Goal: Information Seeking & Learning: Understand process/instructions

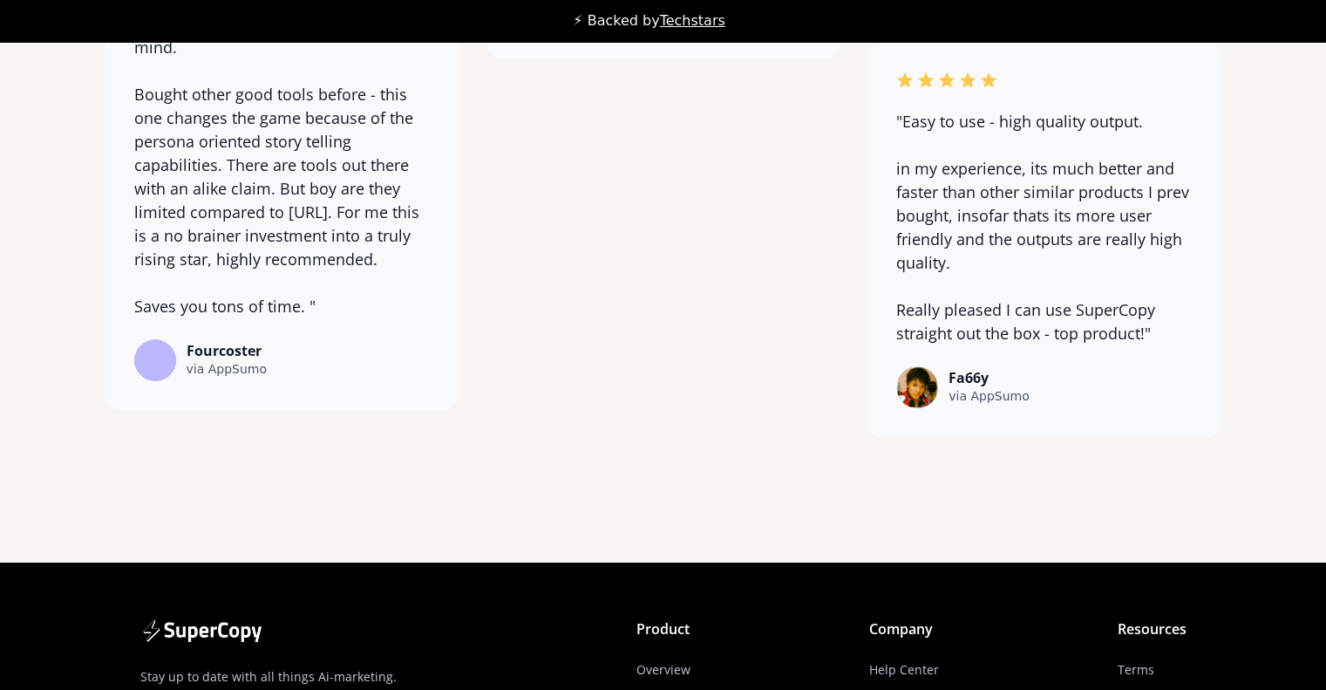
scroll to position [13943, 0]
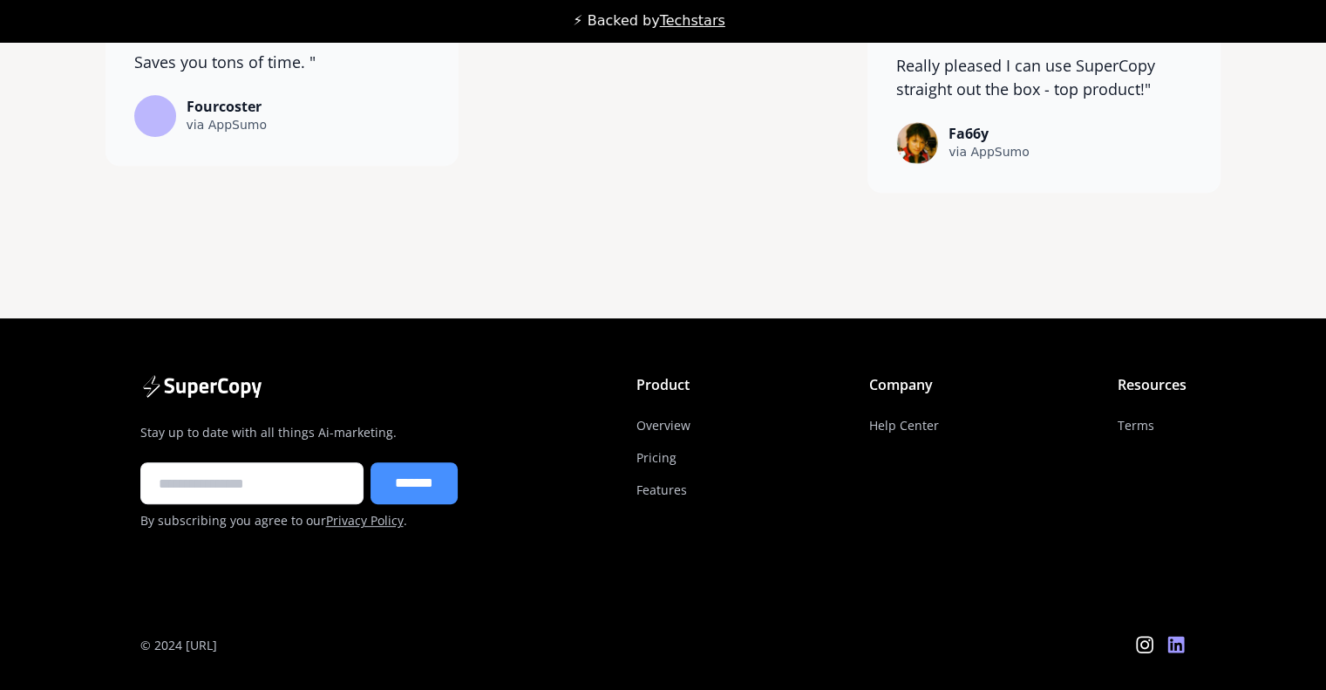
click at [1176, 649] on icon at bounding box center [1176, 645] width 17 height 17
click at [1129, 419] on link "Terms" at bounding box center [1136, 425] width 37 height 32
click at [921, 419] on link "Help Center" at bounding box center [904, 425] width 70 height 32
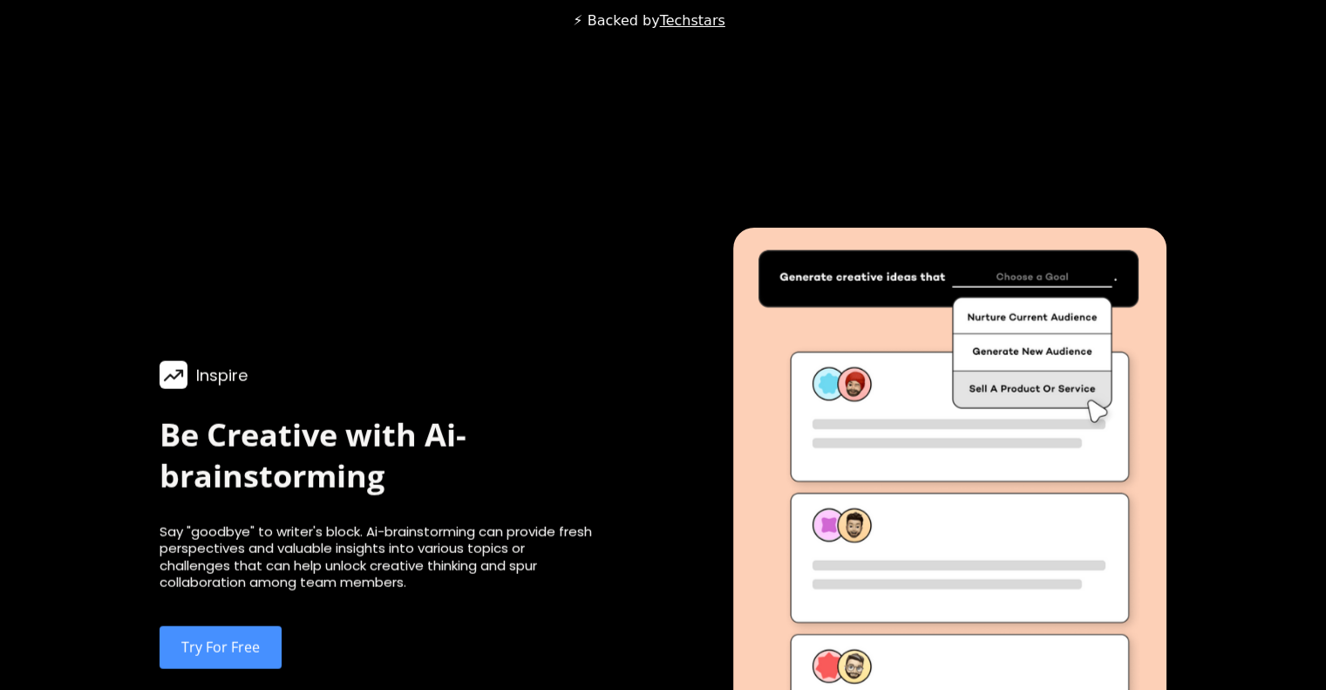
scroll to position [3906, 0]
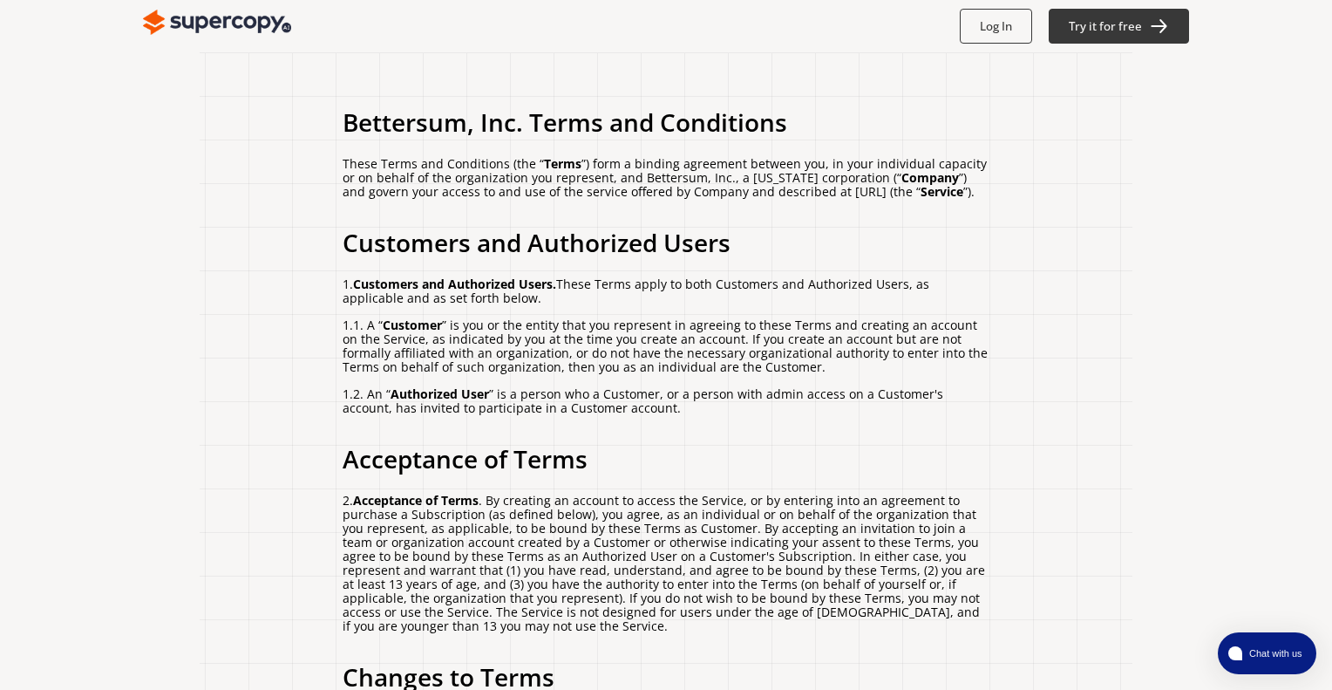
click at [648, 174] on p "These Terms and Conditions (the “ Terms ”) form a binding agreement between you…" at bounding box center [666, 178] width 647 height 42
copy p "Bettersum, Inc."
